Goal: Find specific page/section: Find specific page/section

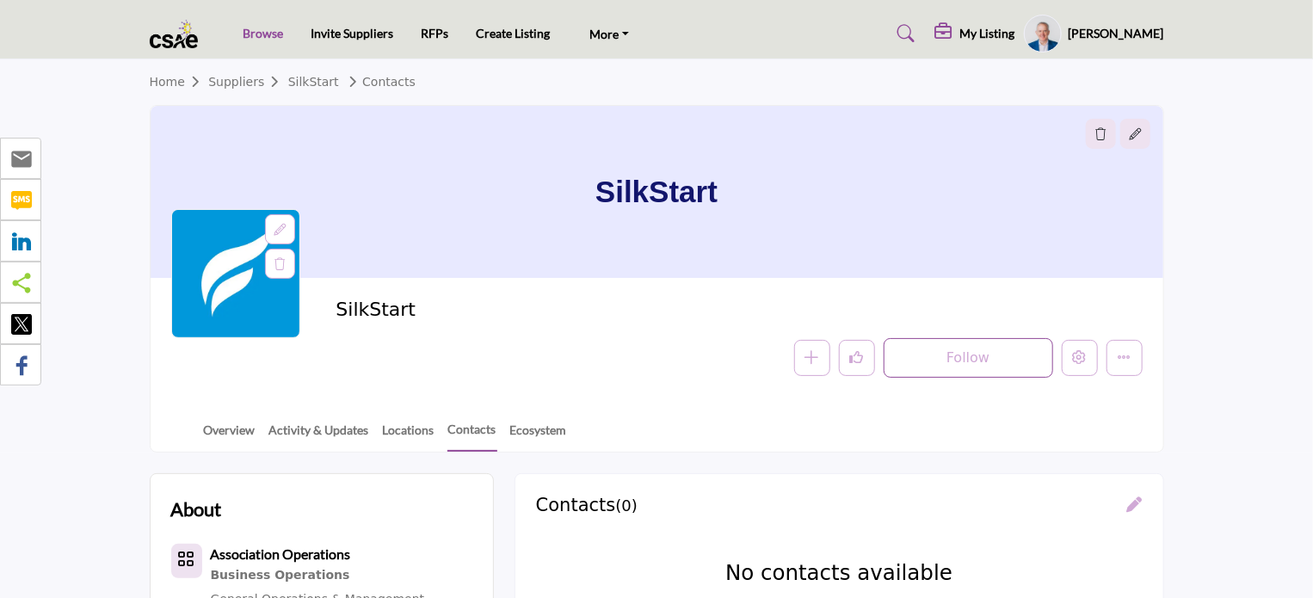
click at [268, 33] on link "Browse" at bounding box center [263, 33] width 40 height 15
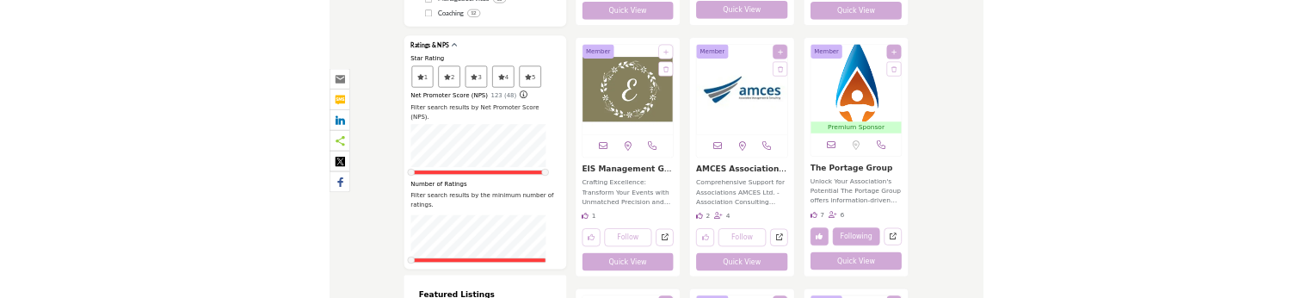
scroll to position [2789, 0]
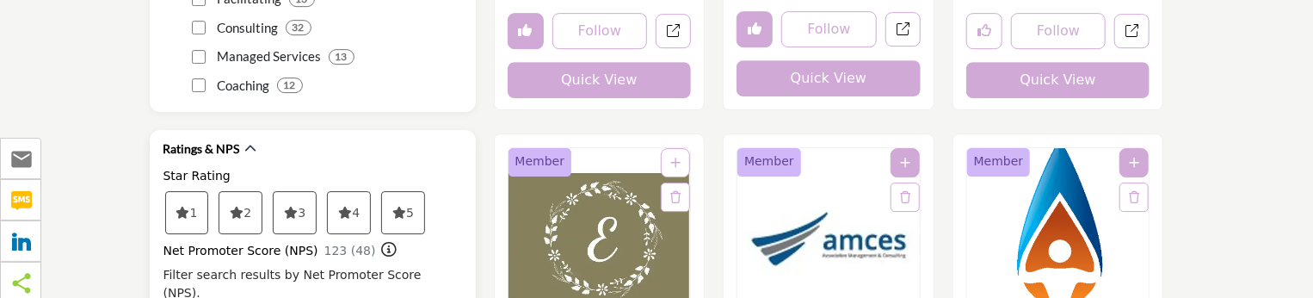
click at [208, 192] on span "3" at bounding box center [187, 212] width 42 height 41
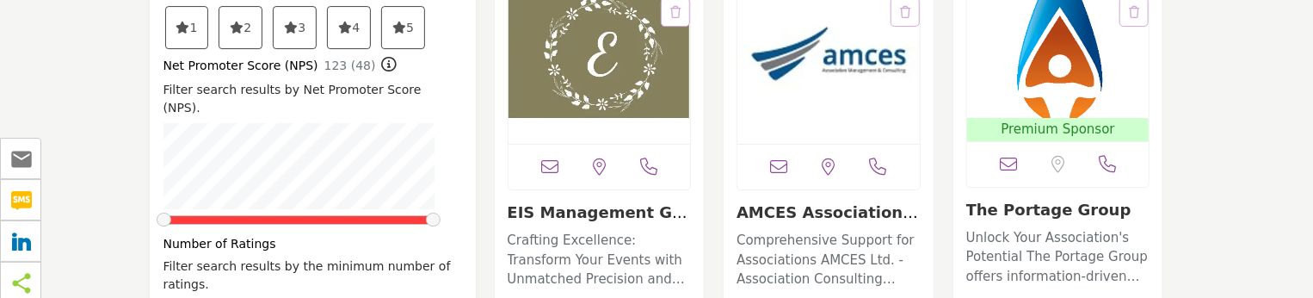
scroll to position [2895, 0]
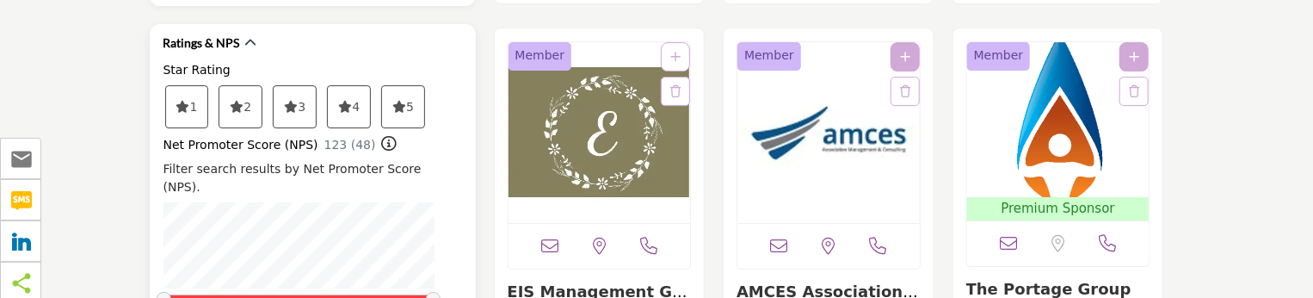
click at [208, 86] on span "4" at bounding box center [187, 106] width 42 height 41
click at [190, 101] on icon at bounding box center [183, 107] width 14 height 12
click at [208, 86] on span "3" at bounding box center [187, 106] width 42 height 41
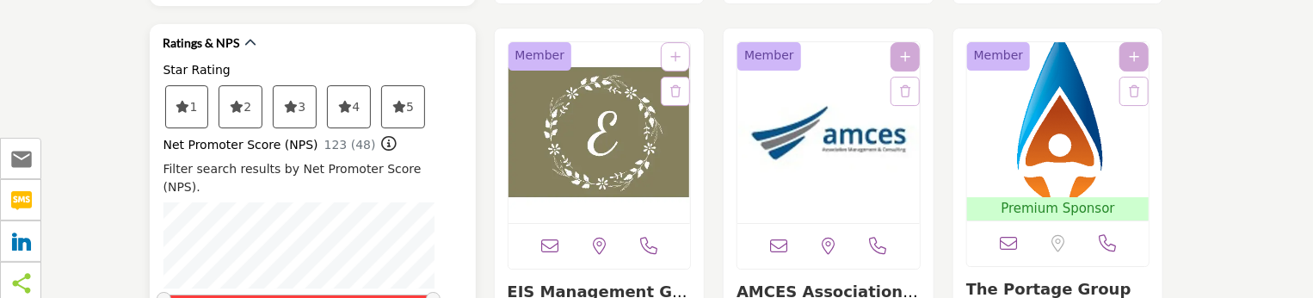
click at [208, 86] on span "2" at bounding box center [187, 106] width 42 height 41
click at [194, 86] on span "1" at bounding box center [187, 106] width 42 height 41
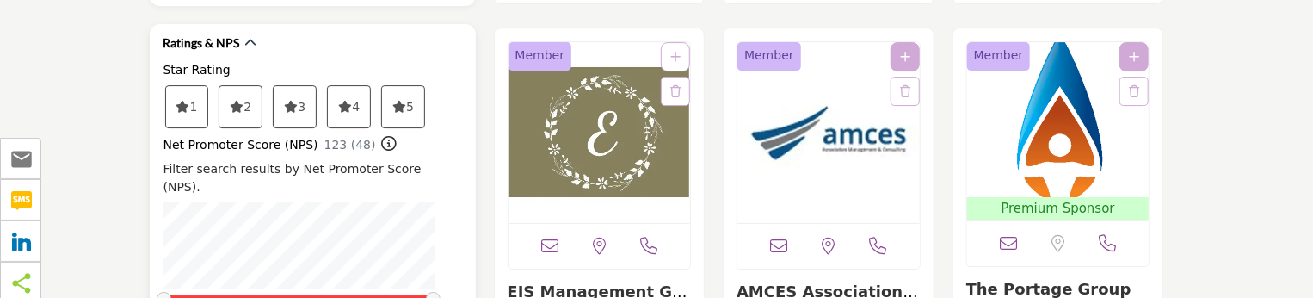
click at [182, 101] on icon at bounding box center [183, 107] width 14 height 12
click at [173, 93] on span "1" at bounding box center [187, 106] width 42 height 41
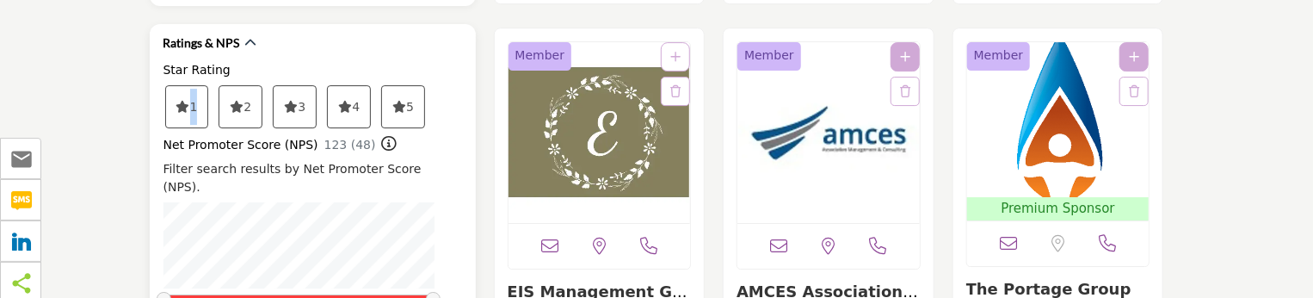
click at [173, 93] on span "1" at bounding box center [187, 106] width 42 height 41
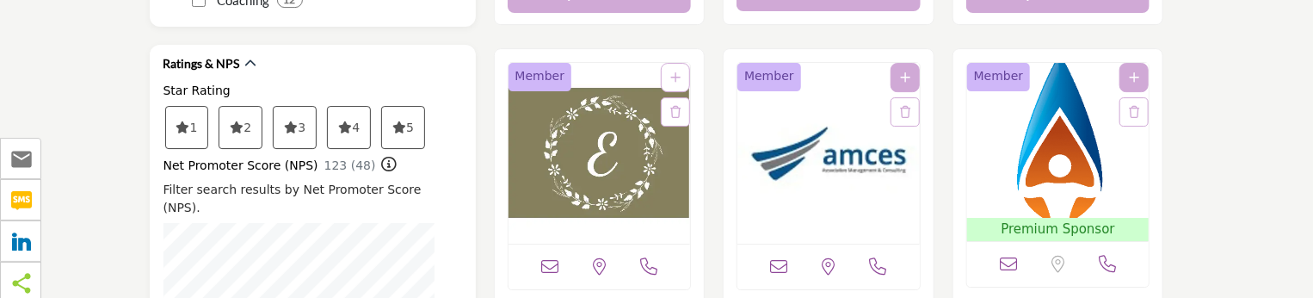
scroll to position [2853, 0]
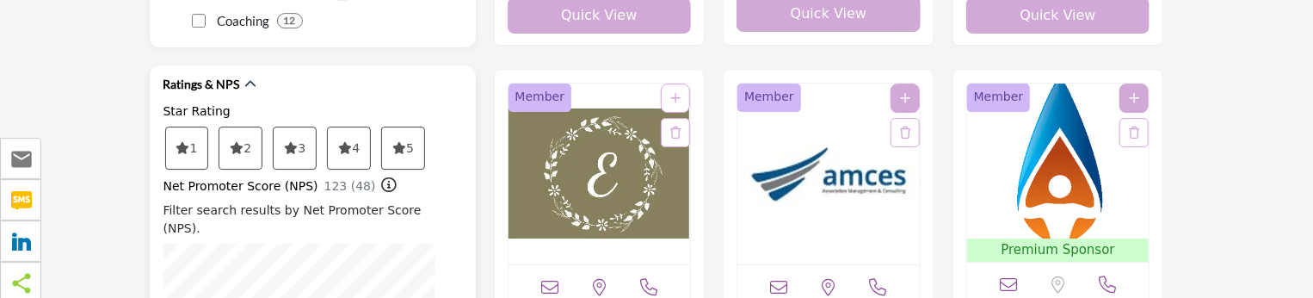
click at [193, 127] on span "1" at bounding box center [187, 147] width 42 height 41
click at [190, 127] on span "1" at bounding box center [187, 147] width 42 height 41
click at [182, 127] on span "1" at bounding box center [187, 147] width 42 height 41
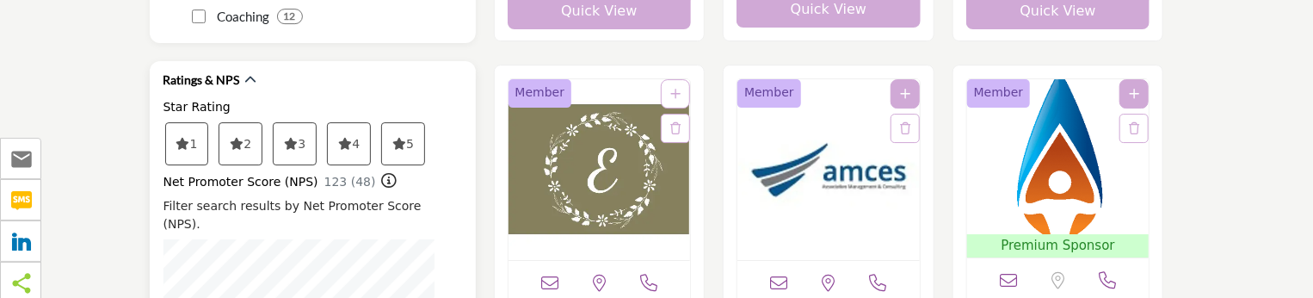
drag, startPoint x: 167, startPoint y: 296, endPoint x: 181, endPoint y: 294, distance: 13.9
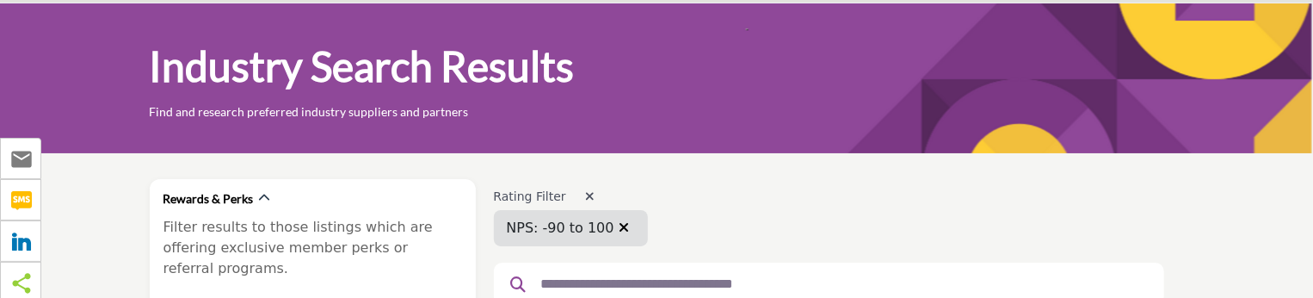
scroll to position [86, 0]
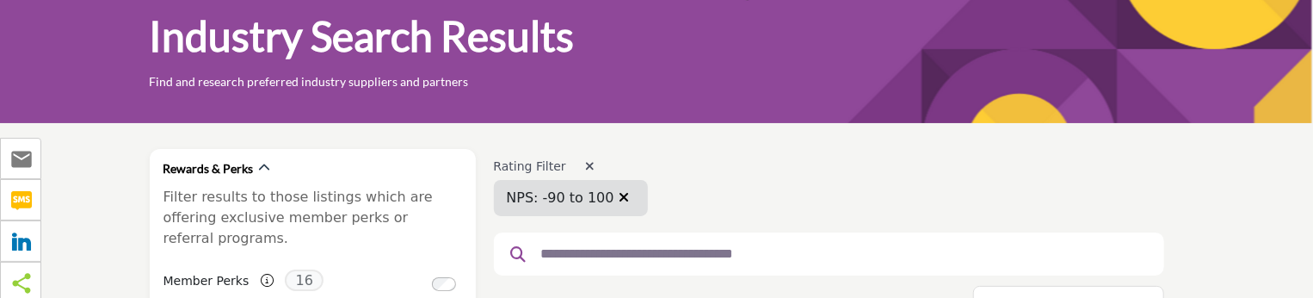
click at [620, 195] on icon "button" at bounding box center [625, 197] width 10 height 14
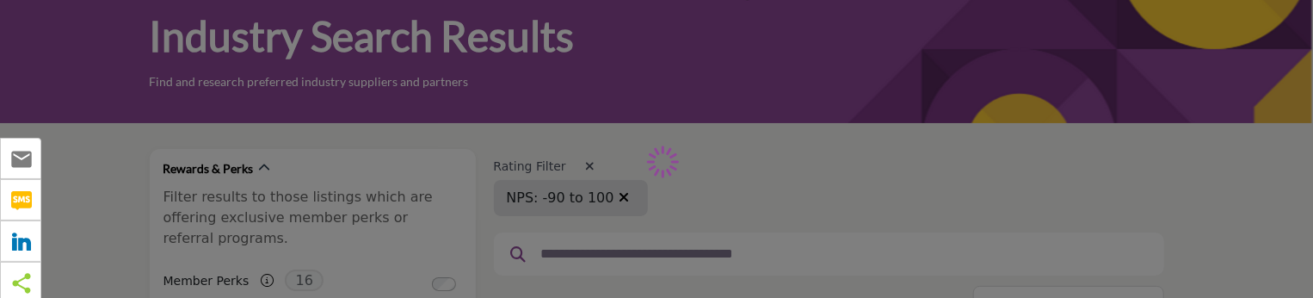
click at [583, 232] on div at bounding box center [829, 253] width 670 height 43
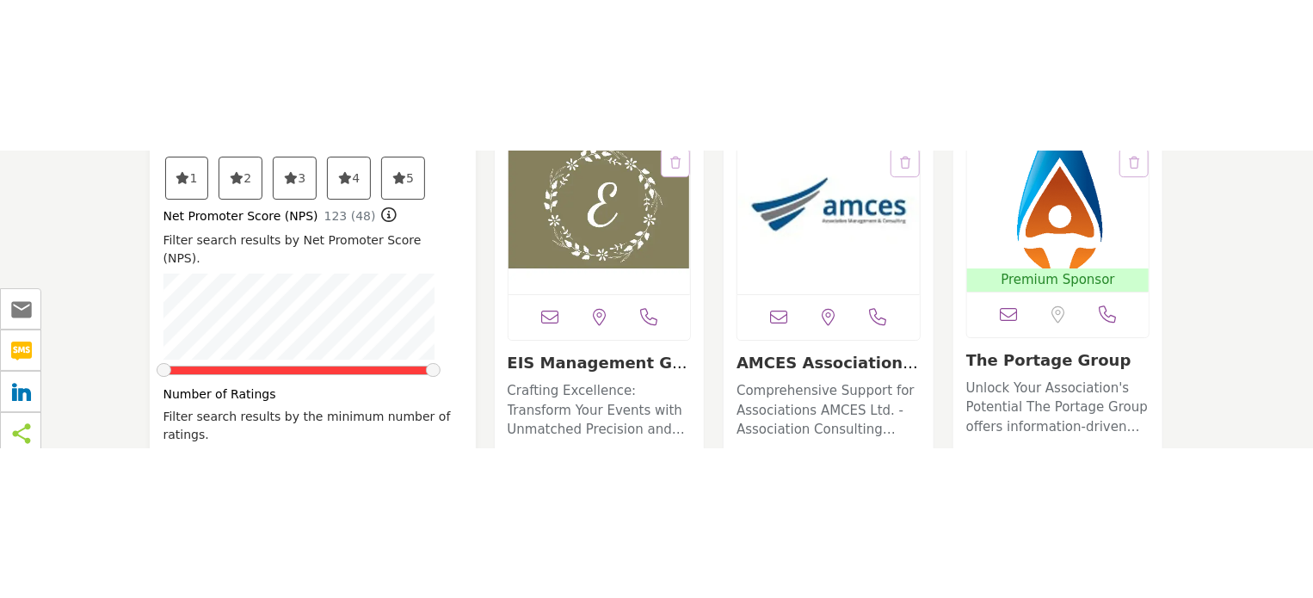
scroll to position [2833, 0]
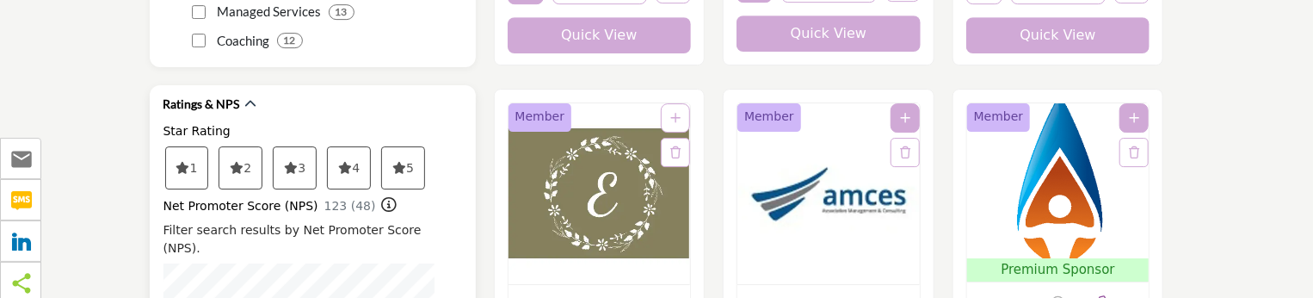
click at [200, 147] on span "1" at bounding box center [187, 167] width 42 height 41
click at [178, 162] on icon at bounding box center [183, 168] width 14 height 12
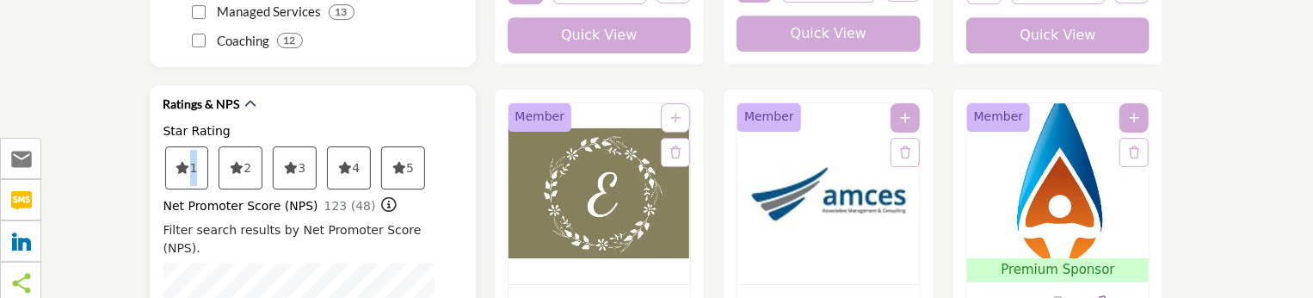
click at [178, 162] on icon at bounding box center [183, 168] width 14 height 12
click at [179, 147] on span "1" at bounding box center [187, 167] width 42 height 41
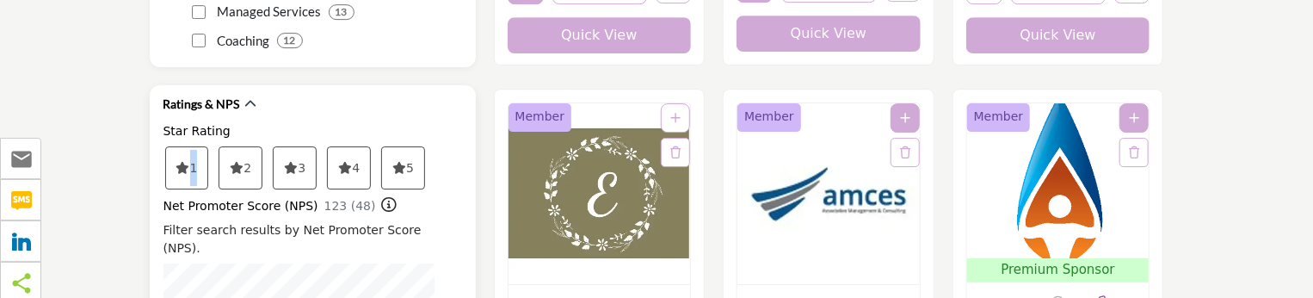
click at [179, 147] on span "1" at bounding box center [187, 167] width 42 height 41
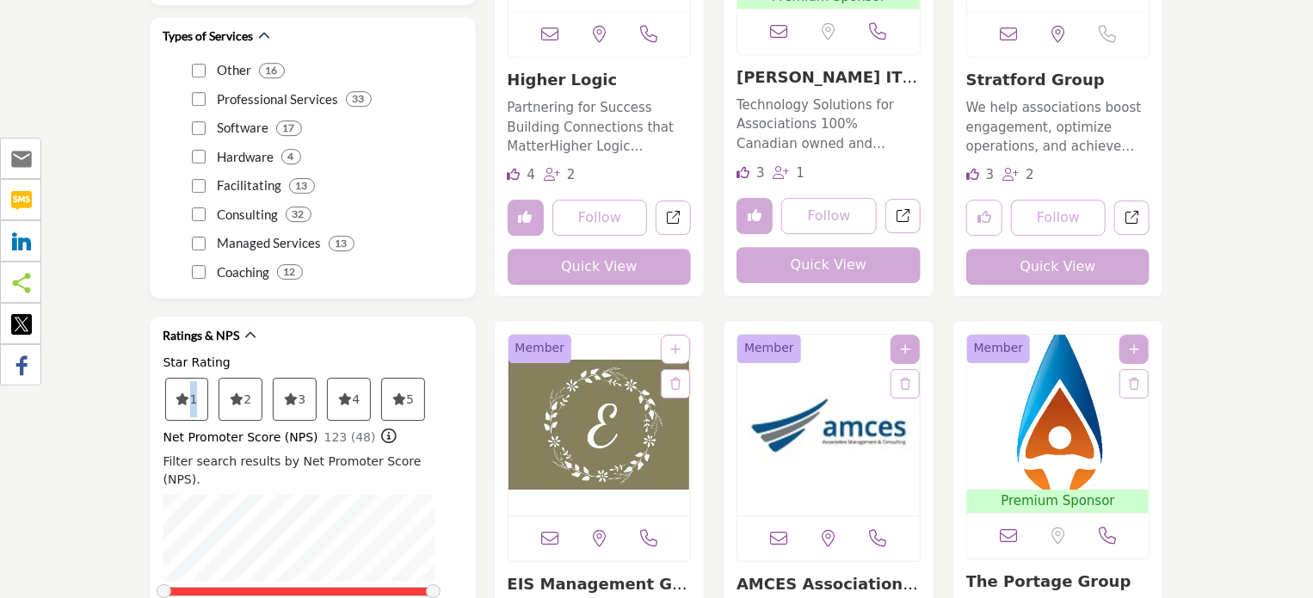
scroll to position [2611, 0]
